Goal: Obtain resource: Download file/media

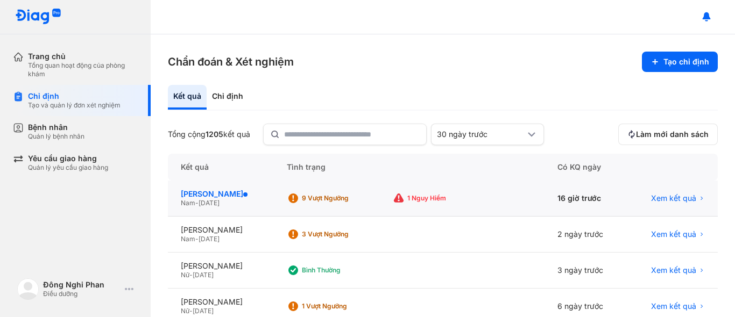
click at [210, 194] on div "[PERSON_NAME]" at bounding box center [221, 194] width 80 height 10
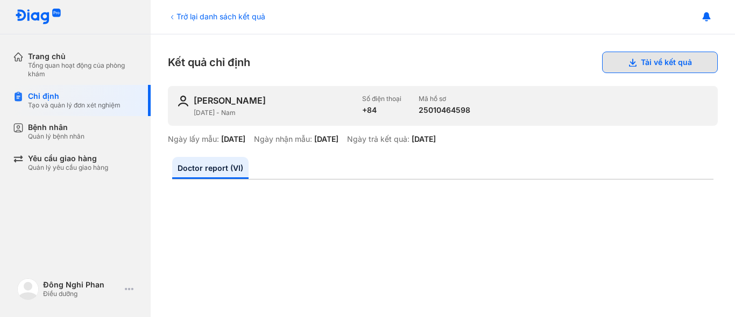
click at [673, 61] on button "Tải về kết quả" at bounding box center [660, 63] width 116 height 22
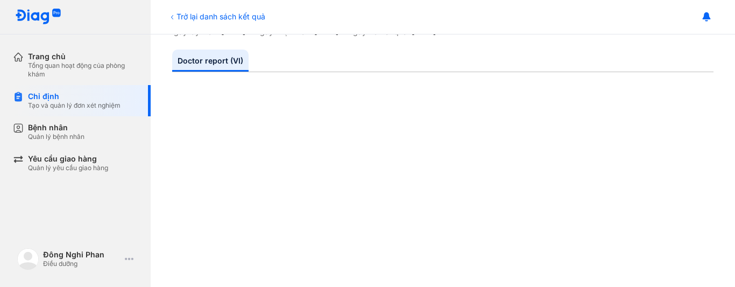
scroll to position [215, 0]
